Goal: Task Accomplishment & Management: Manage account settings

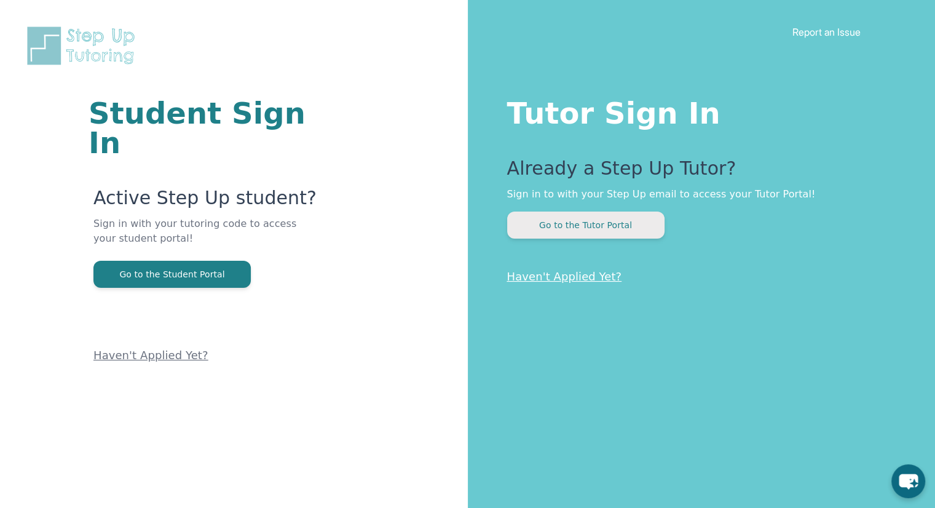
click at [585, 222] on button "Go to the Tutor Portal" at bounding box center [585, 225] width 157 height 27
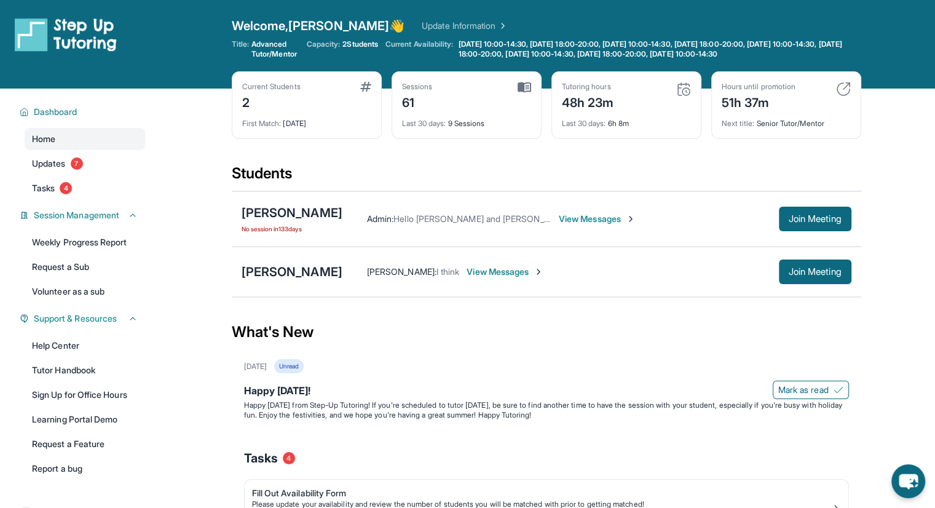
click at [512, 275] on span "View Messages" at bounding box center [505, 272] width 77 height 12
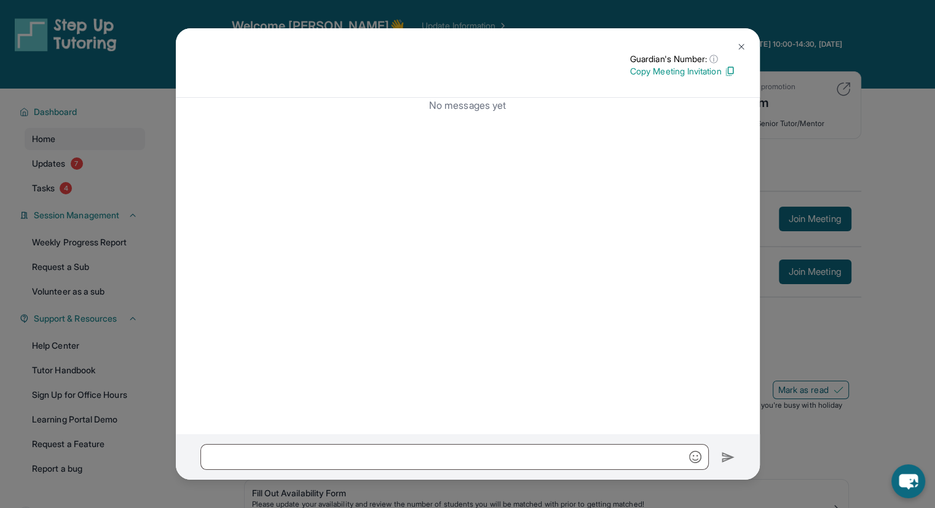
click at [741, 45] on img at bounding box center [742, 47] width 10 height 10
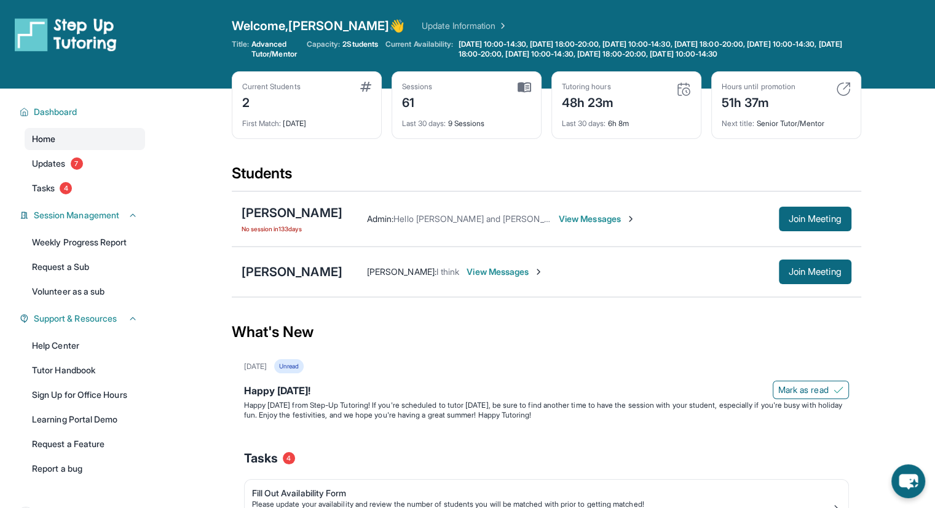
click at [100, 142] on link "Home" at bounding box center [85, 139] width 121 height 22
click at [98, 111] on button "Dashboard" at bounding box center [83, 112] width 109 height 12
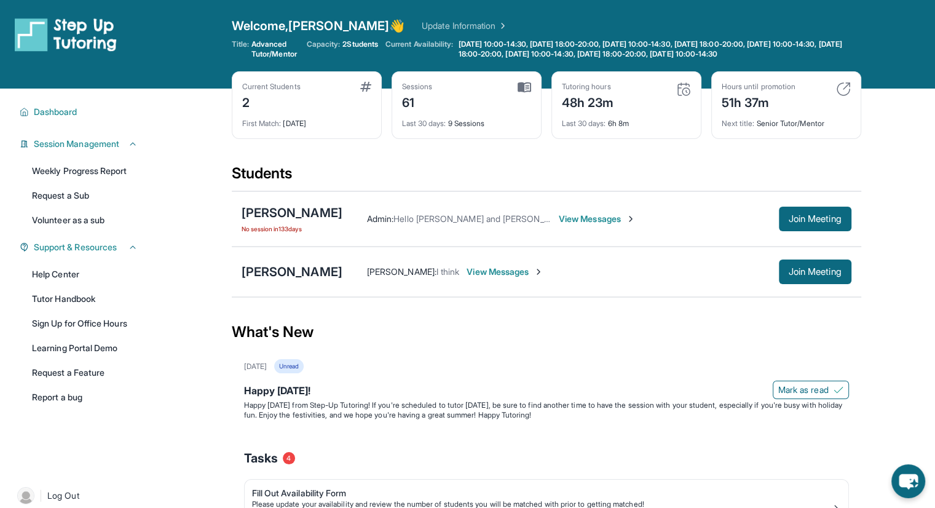
click at [561, 215] on span "View Messages" at bounding box center [597, 219] width 77 height 12
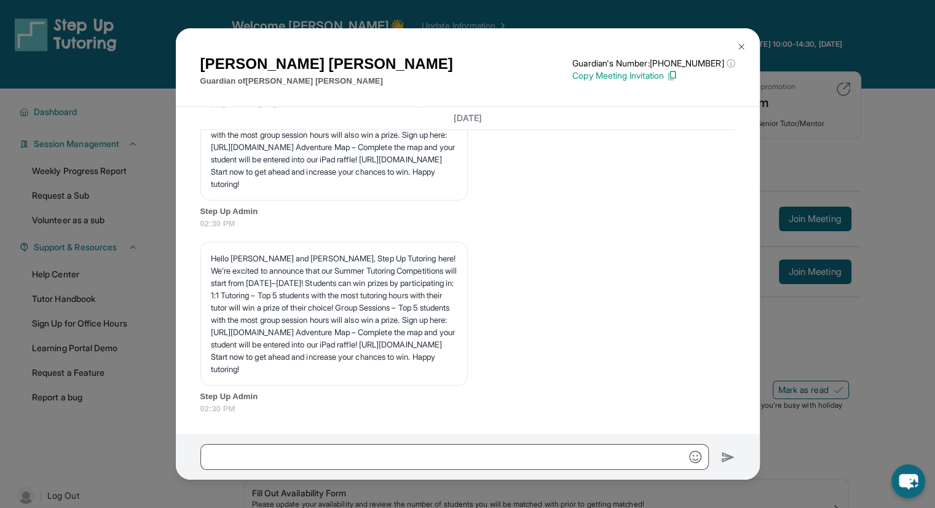
scroll to position [30142, 0]
click at [739, 45] on img at bounding box center [742, 47] width 10 height 10
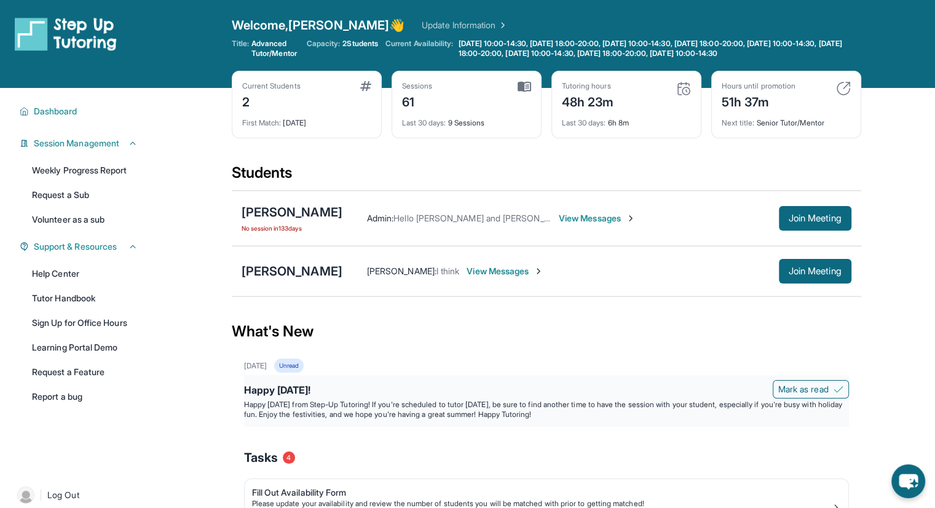
scroll to position [0, 0]
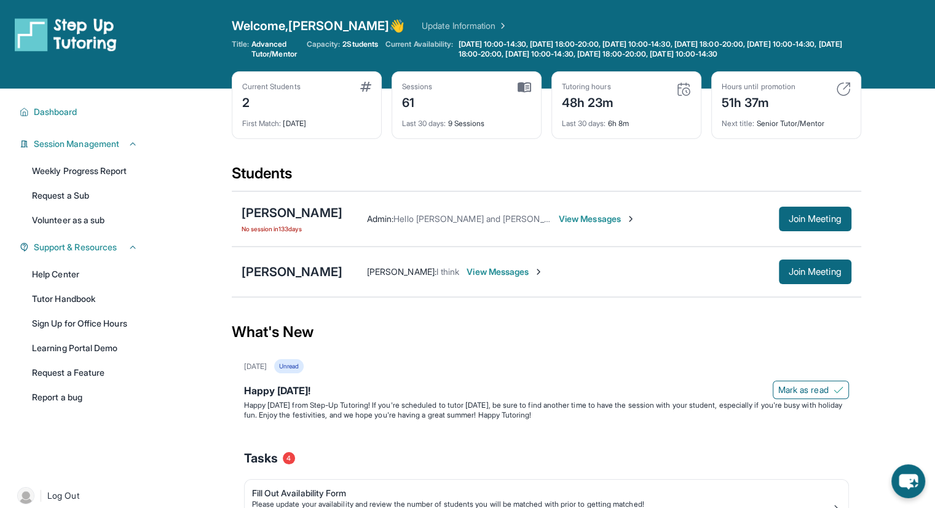
click at [501, 271] on span "View Messages" at bounding box center [505, 272] width 77 height 12
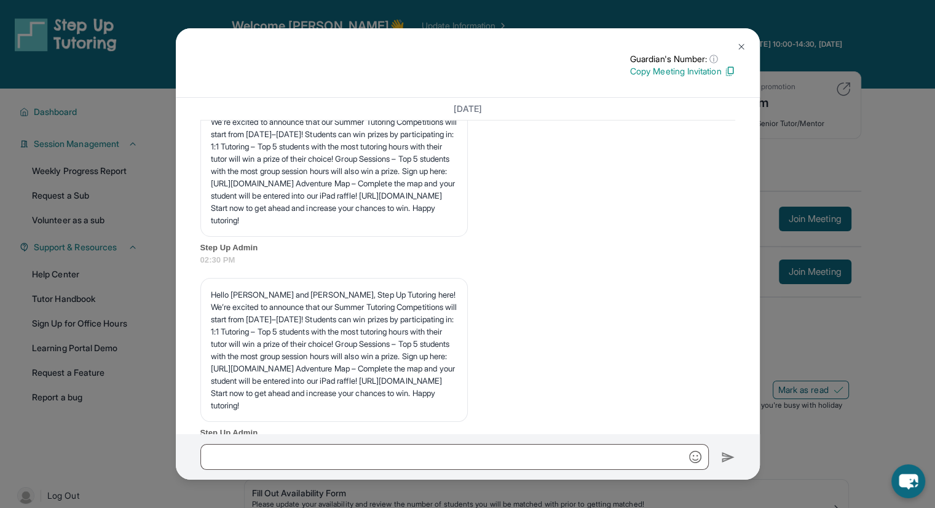
scroll to position [27975, 0]
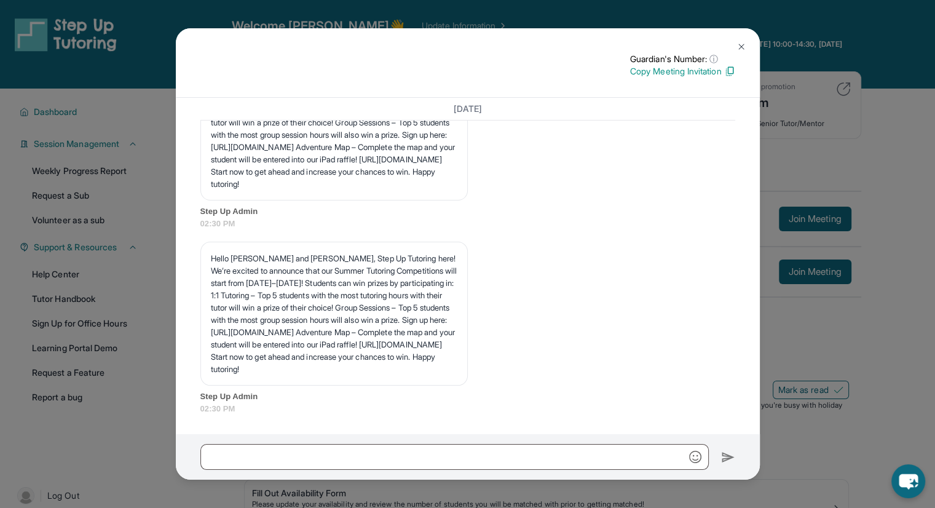
click at [818, 214] on div "Guardian's Number: ⓘ This isn't the guardian's real number — it's a private for…" at bounding box center [467, 254] width 935 height 508
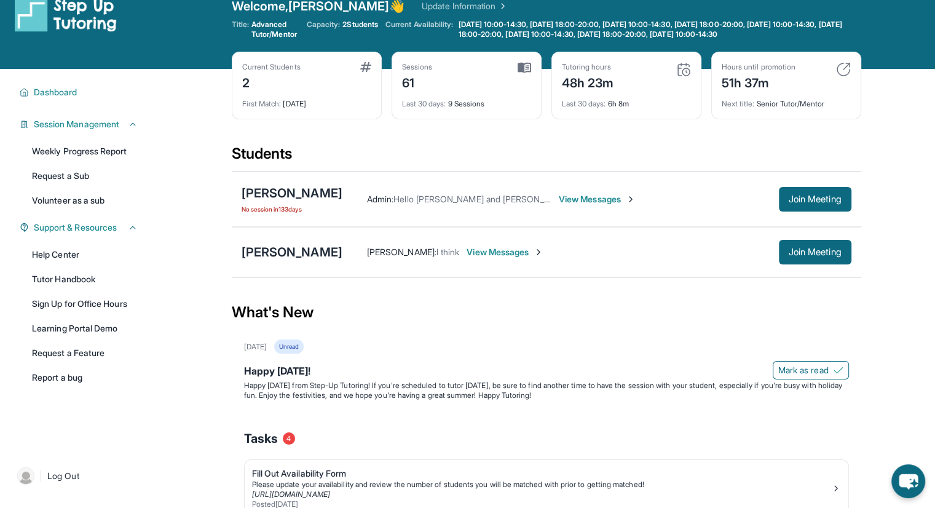
scroll to position [0, 0]
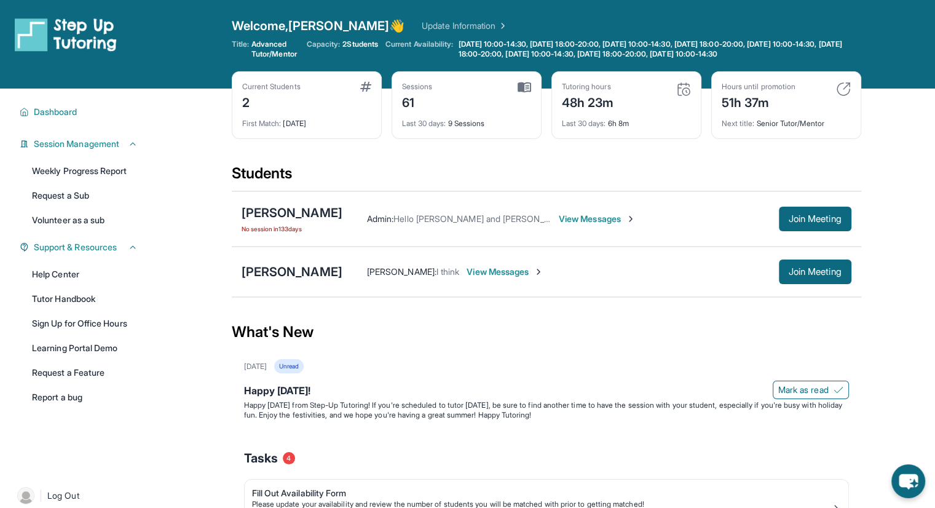
click at [93, 38] on img at bounding box center [66, 34] width 102 height 34
click at [496, 25] on img at bounding box center [502, 26] width 12 height 12
click at [303, 82] on div "Current Students 2" at bounding box center [306, 97] width 129 height 30
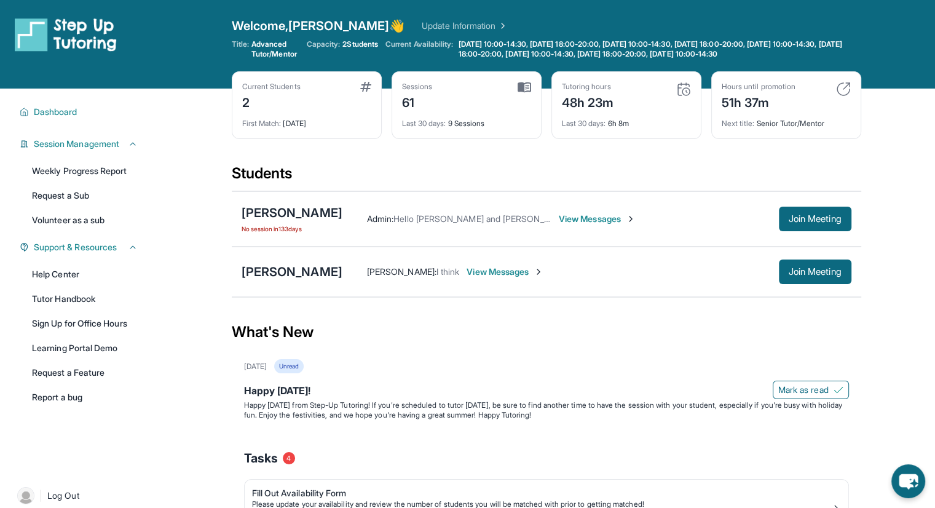
click at [42, 116] on span "Dashboard" at bounding box center [56, 112] width 44 height 12
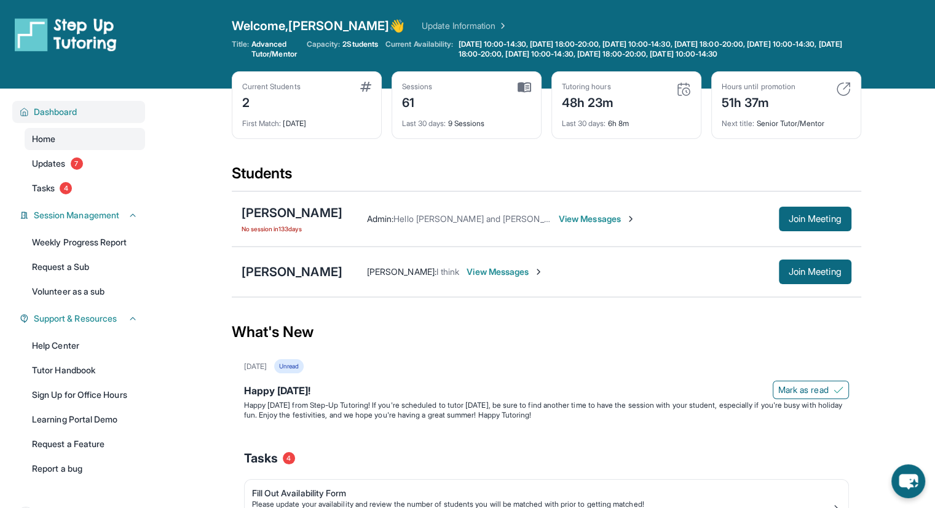
click at [47, 220] on span "Session Management" at bounding box center [76, 215] width 85 height 12
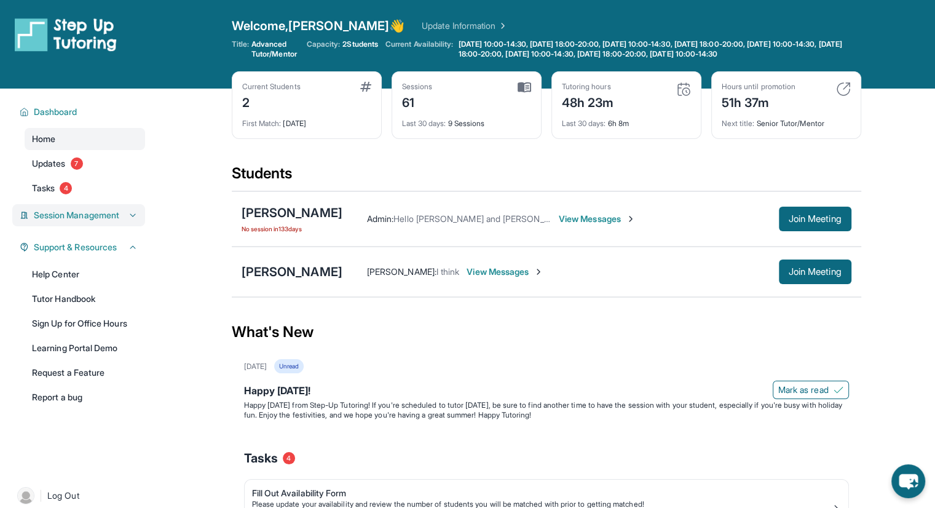
click at [31, 220] on button "Session Management" at bounding box center [83, 215] width 109 height 12
